Goal: Task Accomplishment & Management: Manage account settings

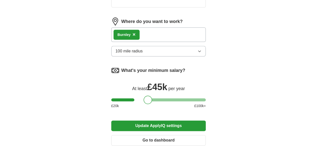
scroll to position [288, 0]
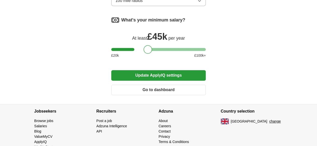
scroll to position [278, 0]
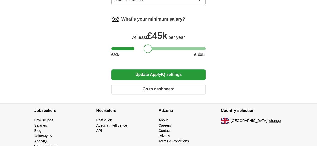
drag, startPoint x: 318, startPoint y: 44, endPoint x: 320, endPoint y: 134, distance: 90.4
click at [171, 84] on button "Go to dashboard" at bounding box center [158, 89] width 95 height 11
